Goal: Book appointment/travel/reservation

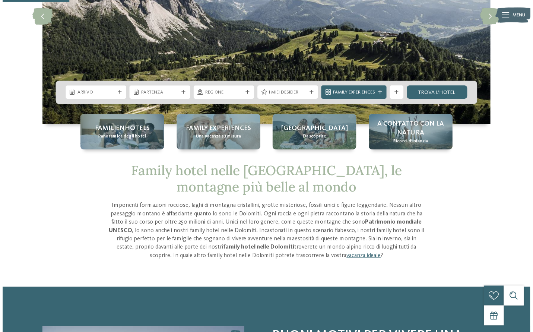
scroll to position [87, 0]
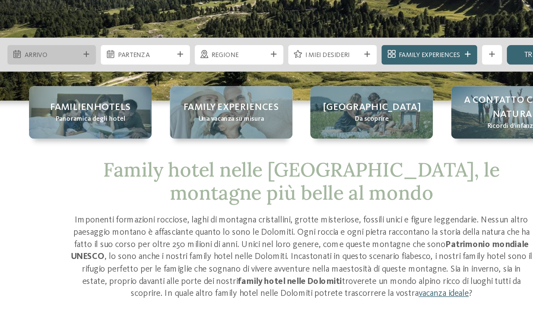
click at [74, 127] on div "Arrivo" at bounding box center [94, 130] width 41 height 7
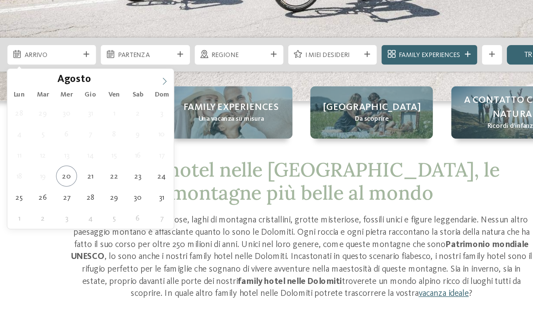
click at [166, 140] on span at bounding box center [172, 146] width 13 height 13
type div "[DATE]"
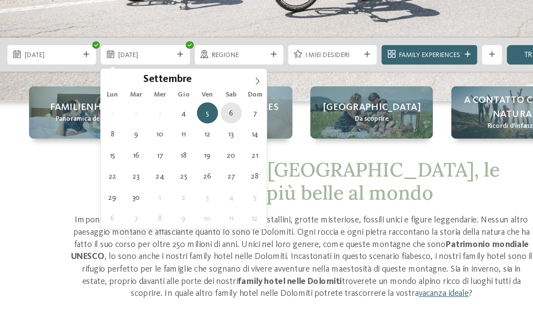
type div "[DATE]"
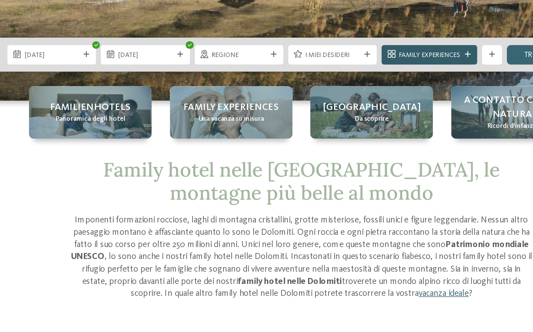
scroll to position [163, 0]
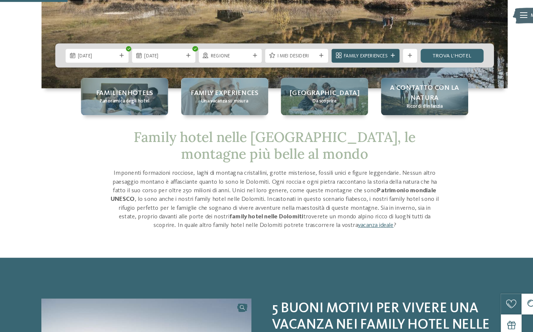
click at [375, 50] on div "Family Experiences" at bounding box center [355, 53] width 66 height 13
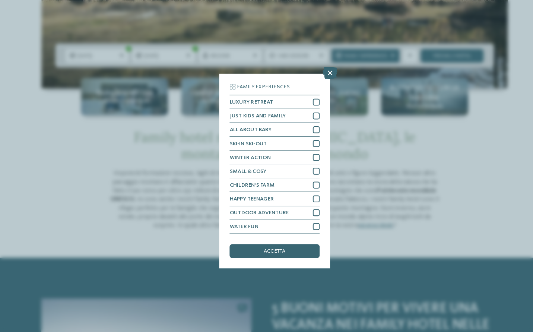
click at [457, 172] on div "Family Experiences LUXURY RETREAT JUST KIDS AND FAMILY" at bounding box center [266, 166] width 533 height 332
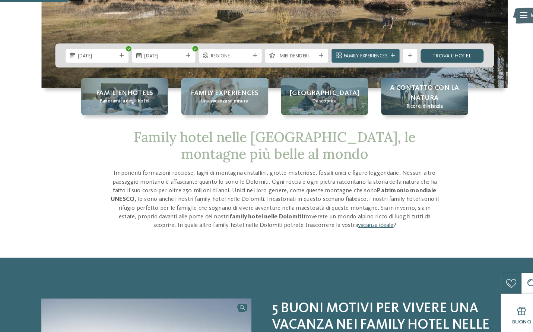
click at [454, 56] on link "trova l’hotel" at bounding box center [438, 53] width 61 height 13
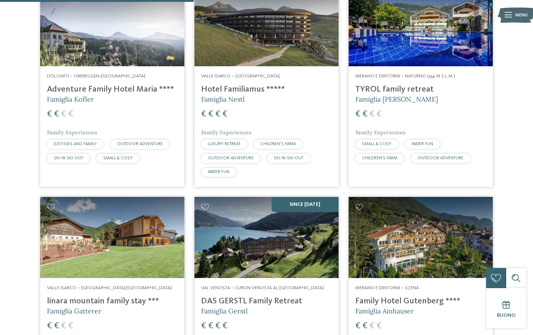
scroll to position [731, 0]
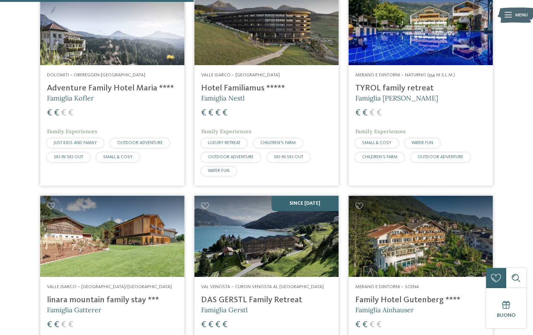
click at [125, 73] on span "Dolomiti – Obereggen-[GEOGRAPHIC_DATA]" at bounding box center [96, 75] width 98 height 5
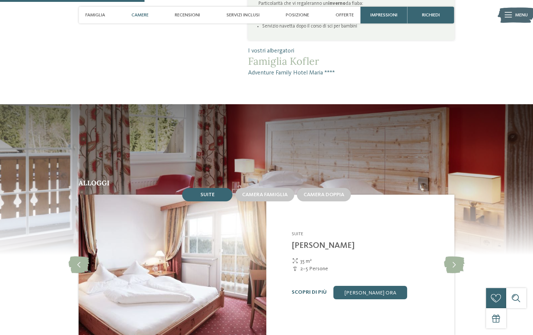
scroll to position [580, 0]
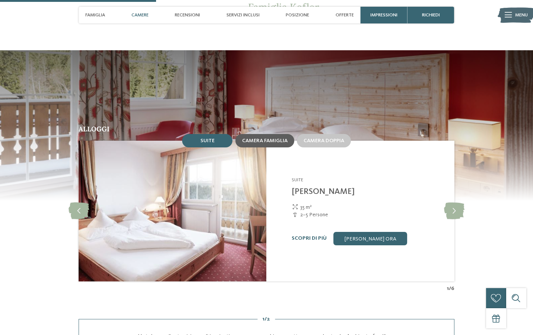
click at [253, 138] on span "Camera famiglia" at bounding box center [264, 140] width 45 height 5
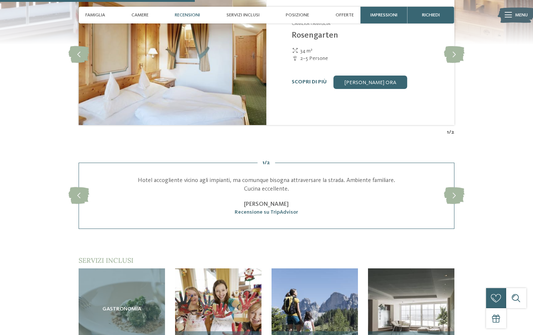
scroll to position [738, 0]
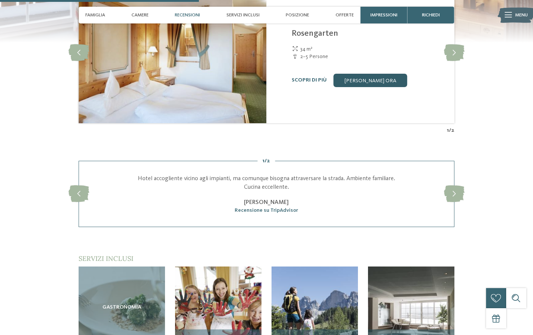
click at [357, 74] on link "[PERSON_NAME] ora" at bounding box center [370, 80] width 74 height 13
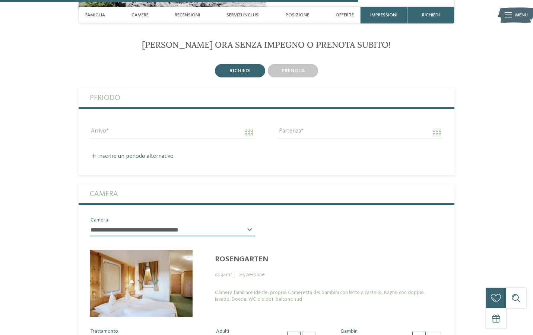
scroll to position [1491, 0]
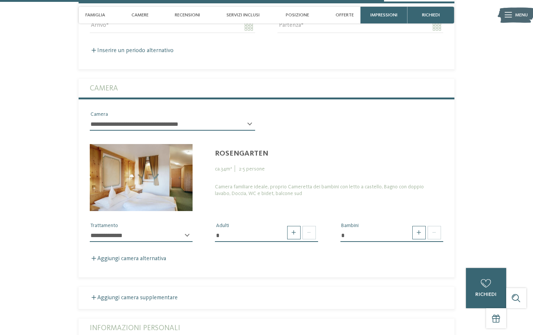
click at [187, 229] on div "**********" at bounding box center [141, 238] width 103 height 19
click at [294, 226] on span at bounding box center [293, 232] width 13 height 13
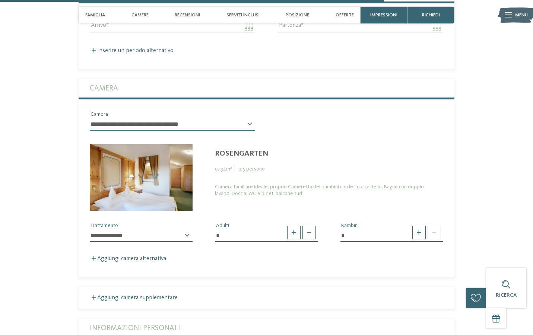
click at [318, 222] on div "* Adulti" at bounding box center [266, 235] width 125 height 26
click at [309, 226] on span at bounding box center [308, 232] width 13 height 13
type input "*"
click at [414, 226] on span at bounding box center [418, 232] width 13 height 13
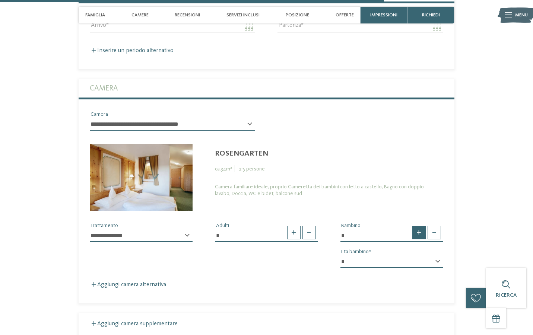
click at [414, 226] on span at bounding box center [418, 232] width 13 height 13
type input "*"
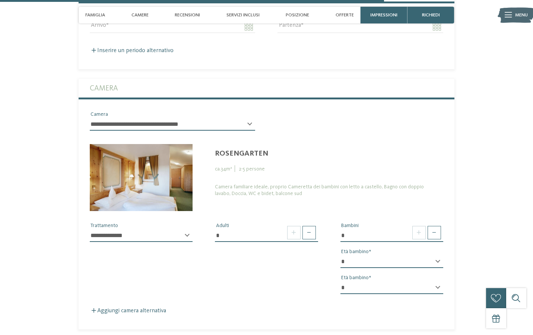
select select "*"
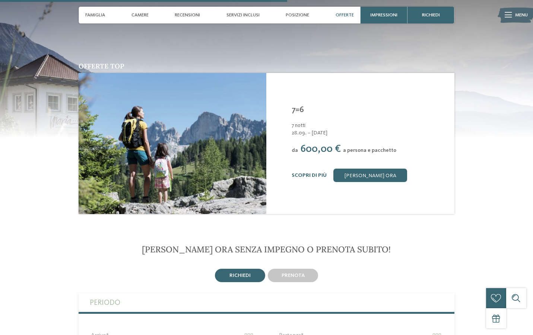
scroll to position [1151, 0]
